Goal: Task Accomplishment & Management: Manage account settings

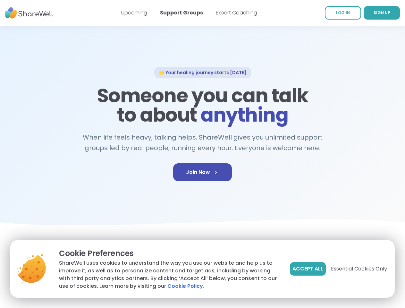
click at [307, 269] on span "Accept All" at bounding box center [307, 269] width 31 height 8
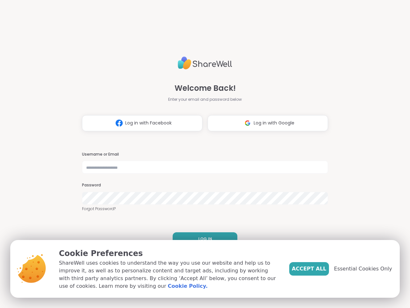
click at [202, 154] on h3 "Username or Email" at bounding box center [205, 154] width 246 height 5
click at [140, 123] on span "Log in with Facebook" at bounding box center [148, 123] width 46 height 7
click at [265, 123] on span "Log in with Google" at bounding box center [274, 123] width 41 height 7
click at [203, 239] on span "LOG IN" at bounding box center [205, 239] width 14 height 6
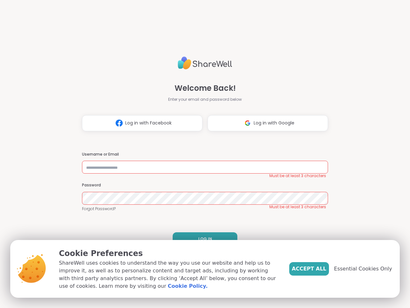
click at [320, 269] on span "Accept All" at bounding box center [309, 269] width 35 height 8
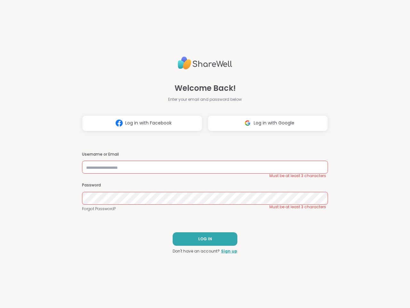
click at [367, 269] on div "Welcome Back! Enter your email and password below Log in with Facebook Log in w…" at bounding box center [205, 154] width 410 height 308
